Goal: Transaction & Acquisition: Purchase product/service

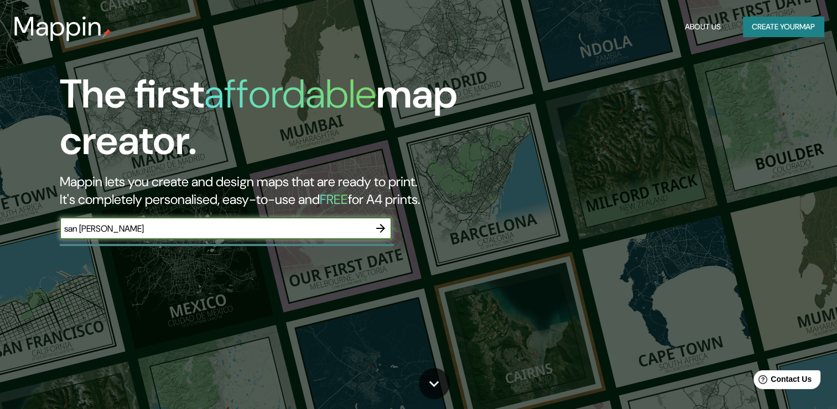
type input "san [PERSON_NAME]"
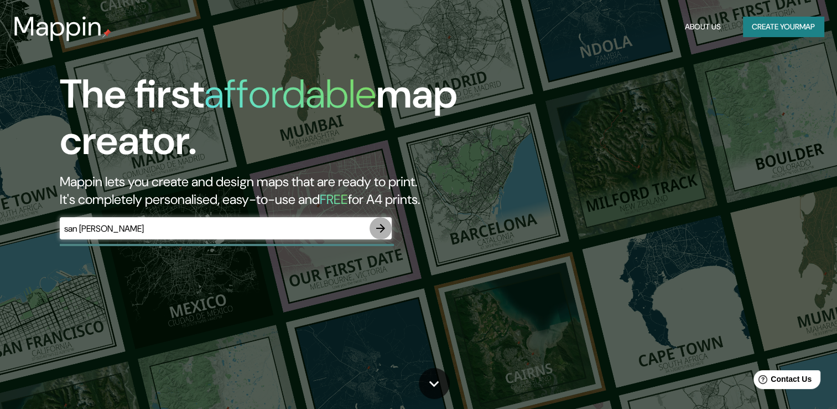
click at [387, 232] on button "button" at bounding box center [381, 228] width 22 height 22
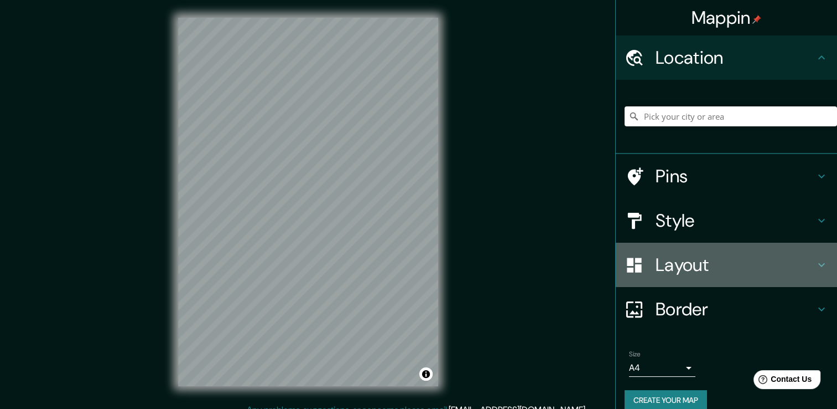
click at [787, 271] on h4 "Layout" at bounding box center [735, 265] width 159 height 22
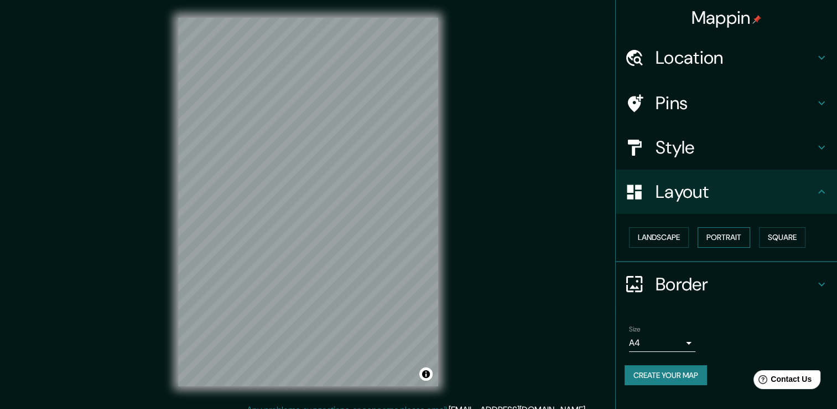
click at [720, 231] on button "Portrait" at bounding box center [724, 237] width 53 height 20
click at [711, 147] on h4 "Style" at bounding box center [735, 147] width 159 height 22
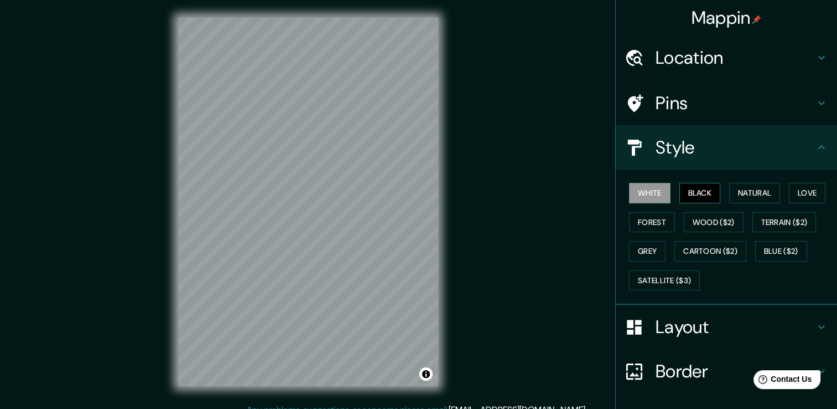
click at [709, 200] on button "Black" at bounding box center [701, 193] width 42 height 20
click at [704, 217] on button "Wood ($2)" at bounding box center [714, 222] width 60 height 20
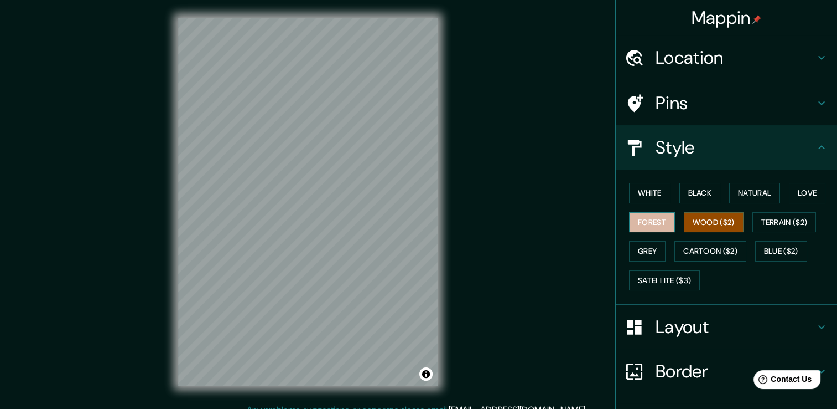
click at [651, 220] on button "Forest" at bounding box center [652, 222] width 46 height 20
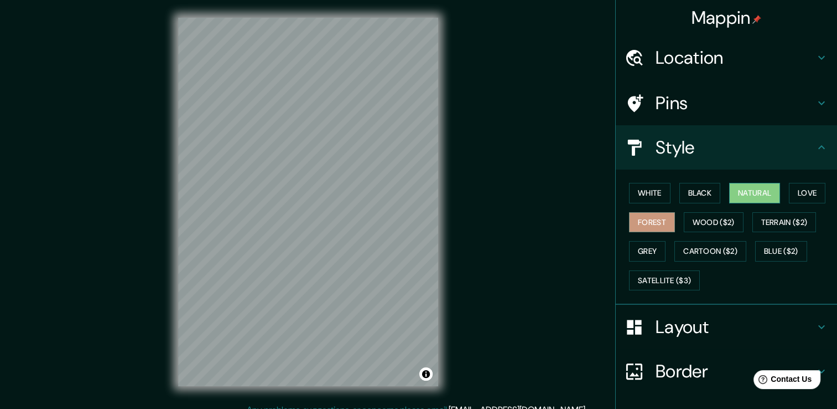
click at [756, 186] on button "Natural" at bounding box center [755, 193] width 51 height 20
click at [799, 185] on button "Love" at bounding box center [807, 193] width 37 height 20
click at [764, 190] on button "Natural" at bounding box center [755, 193] width 51 height 20
